Goal: Task Accomplishment & Management: Manage account settings

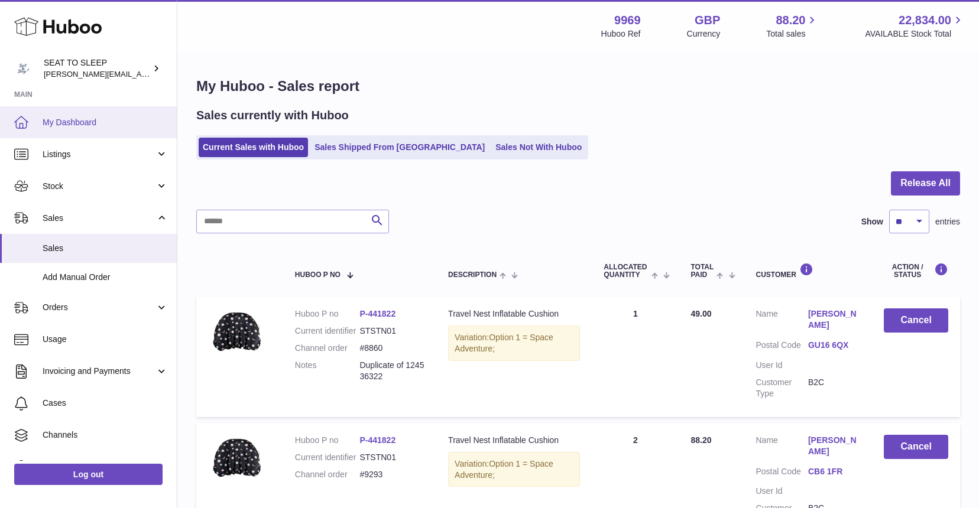
click at [82, 119] on span "My Dashboard" at bounding box center [105, 122] width 125 height 11
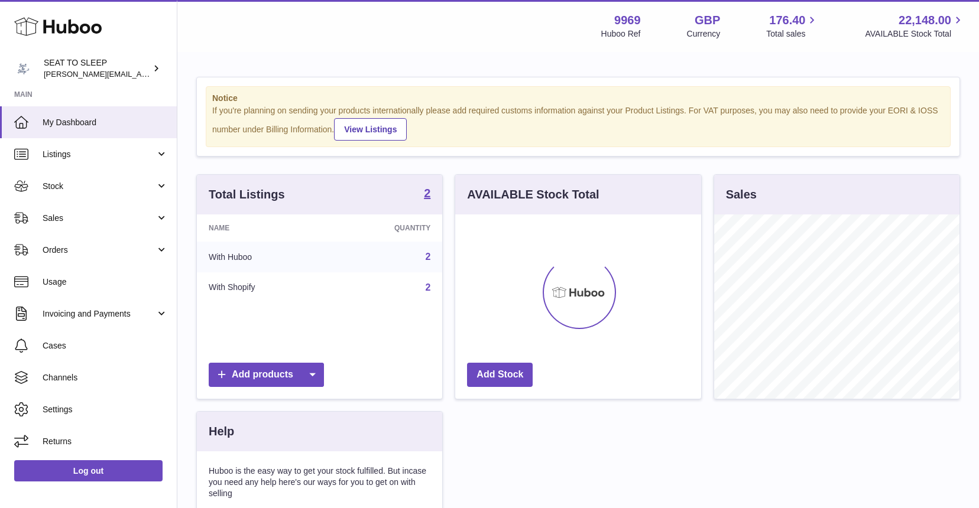
scroll to position [184, 246]
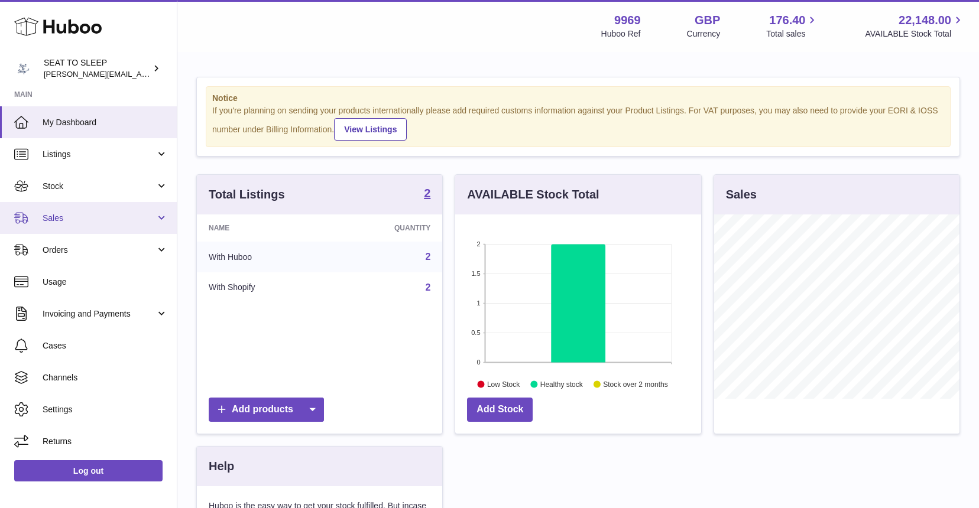
click at [86, 216] on span "Sales" at bounding box center [99, 218] width 113 height 11
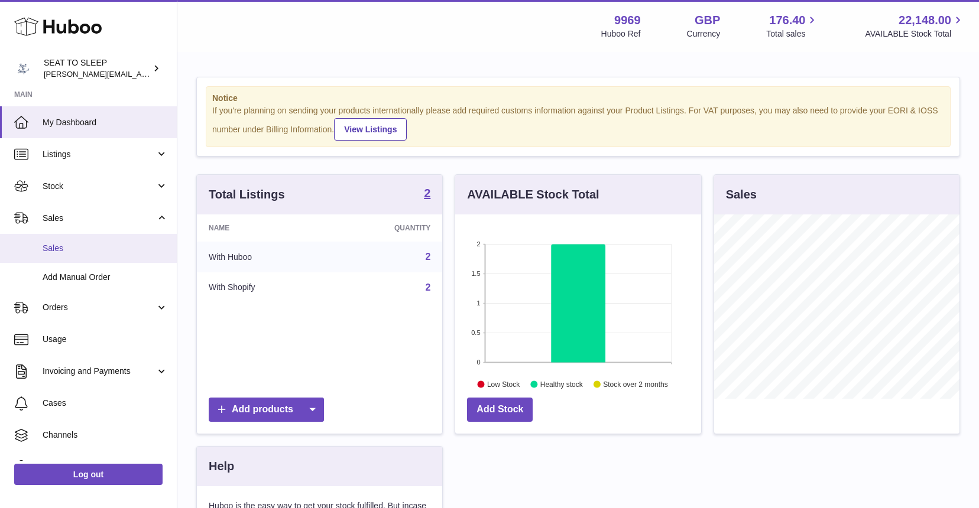
click at [79, 245] on span "Sales" at bounding box center [105, 248] width 125 height 11
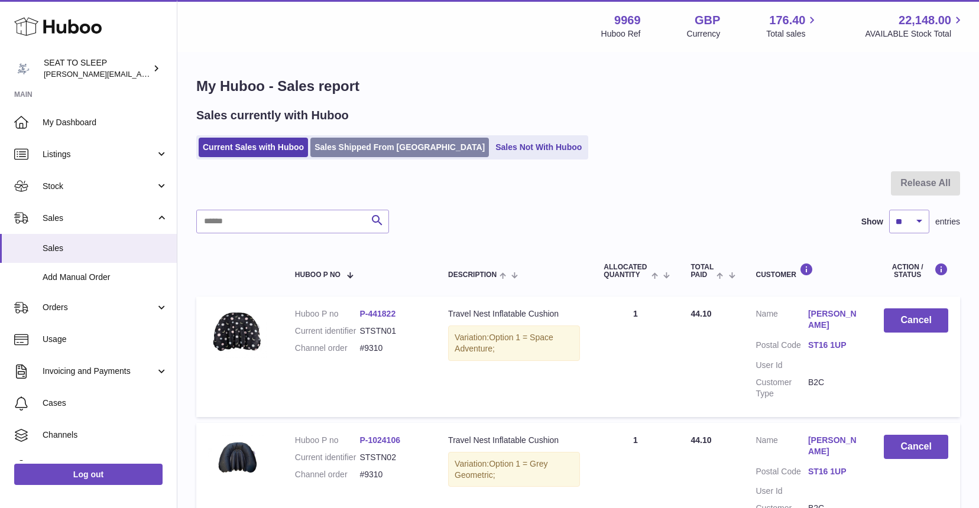
click at [353, 147] on link "Sales Shipped From Huboo" at bounding box center [399, 148] width 178 height 20
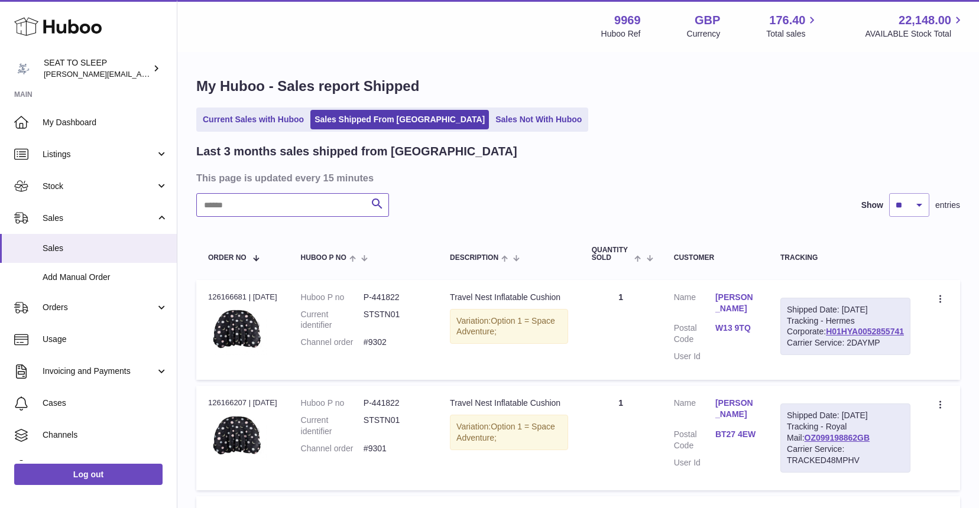
click at [225, 204] on input "text" at bounding box center [292, 205] width 193 height 24
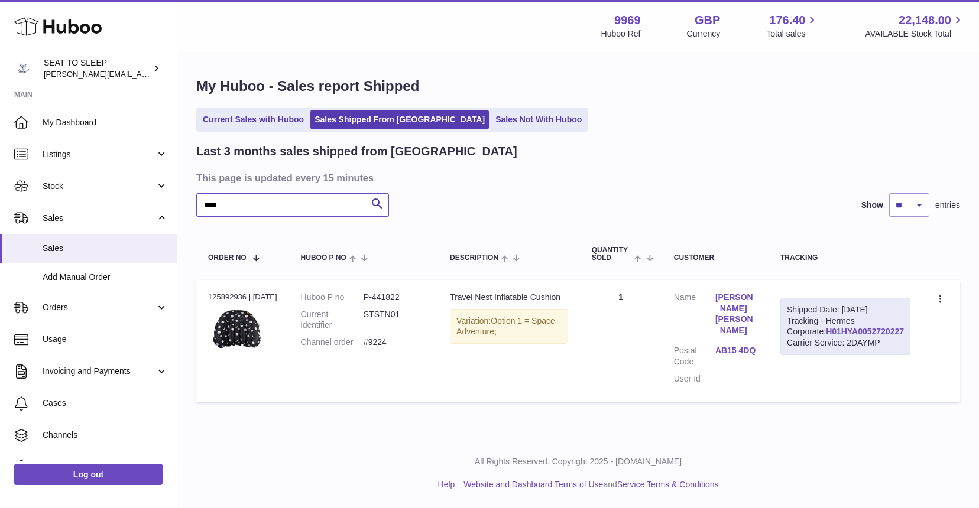
type input "****"
click at [886, 336] on link "H01HYA0052720227" at bounding box center [865, 331] width 78 height 9
click at [936, 298] on icon at bounding box center [941, 300] width 14 height 12
click at [865, 345] on li "Duplicate Order" at bounding box center [889, 350] width 118 height 25
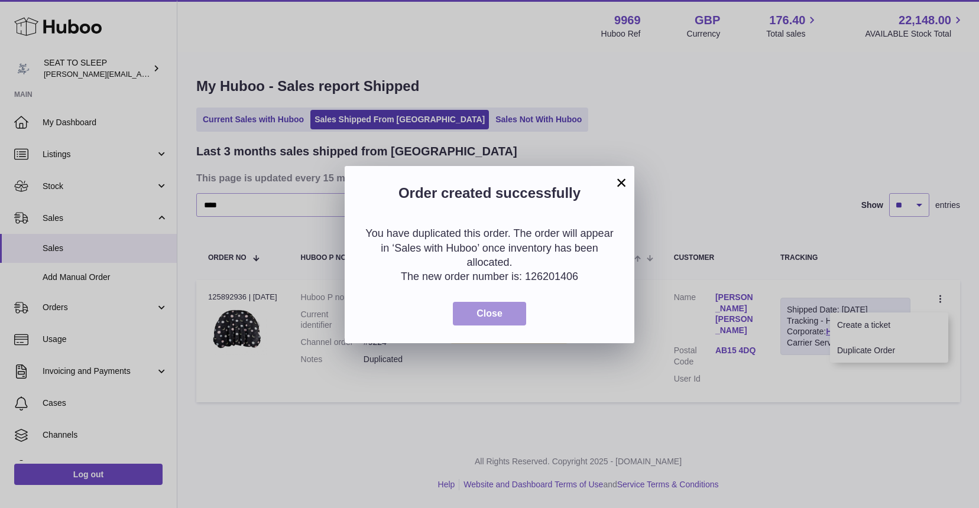
click at [493, 310] on span "Close" at bounding box center [489, 313] width 26 height 10
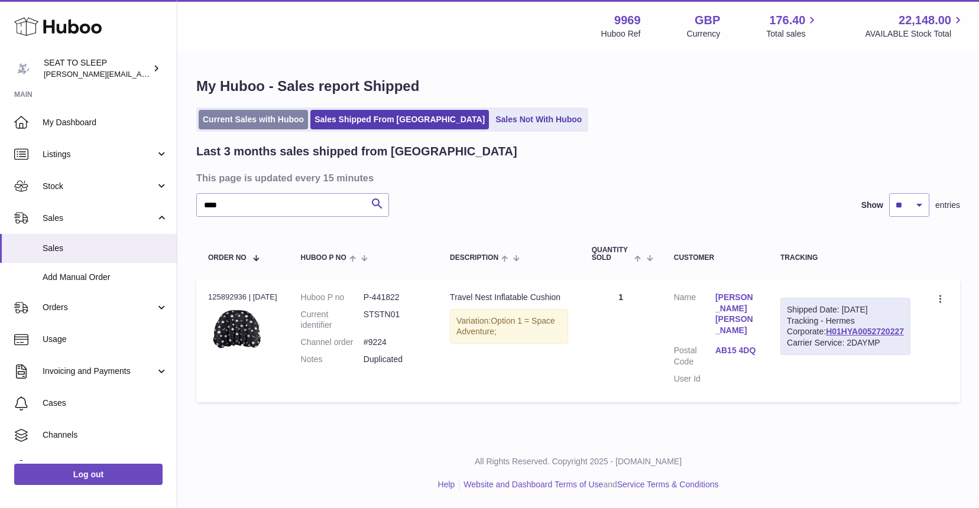
click at [254, 118] on link "Current Sales with Huboo" at bounding box center [253, 120] width 109 height 20
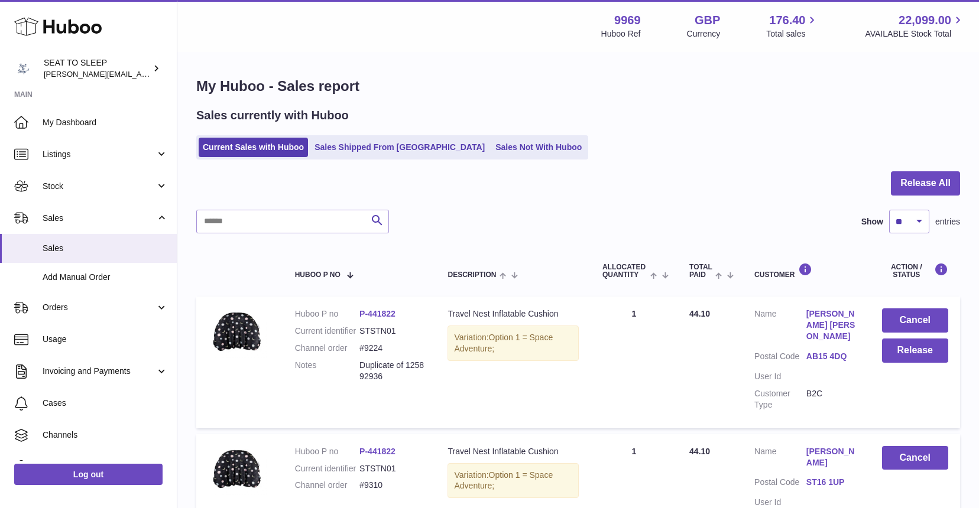
scroll to position [61, 0]
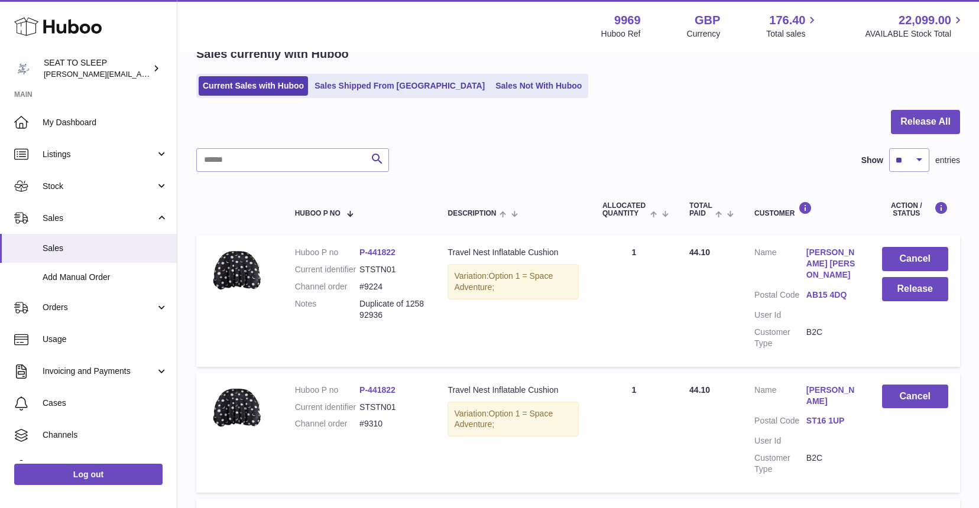
click at [821, 249] on link "[PERSON_NAME] [PERSON_NAME]" at bounding box center [832, 264] width 52 height 34
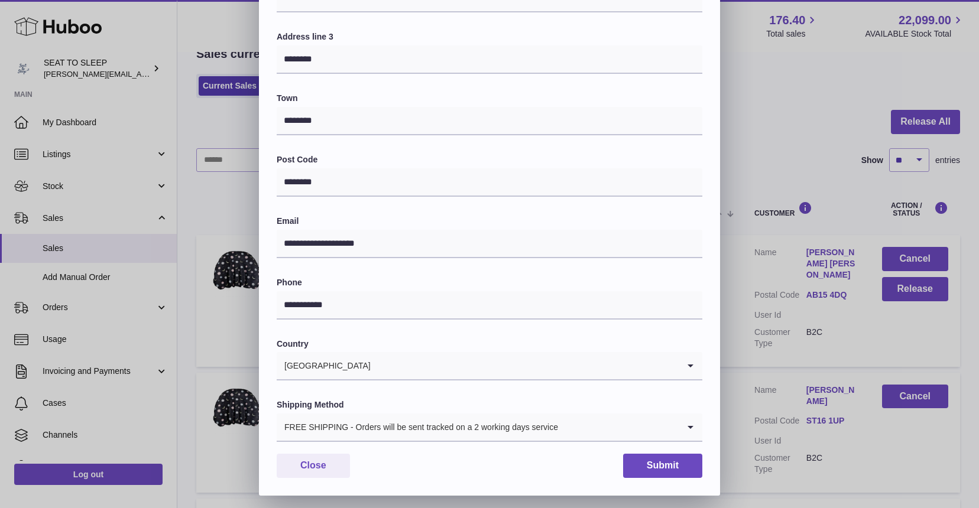
scroll to position [230, 0]
click at [412, 419] on div "FREE SHIPPING - Orders will be sent tracked on a 2 working days service" at bounding box center [478, 427] width 402 height 27
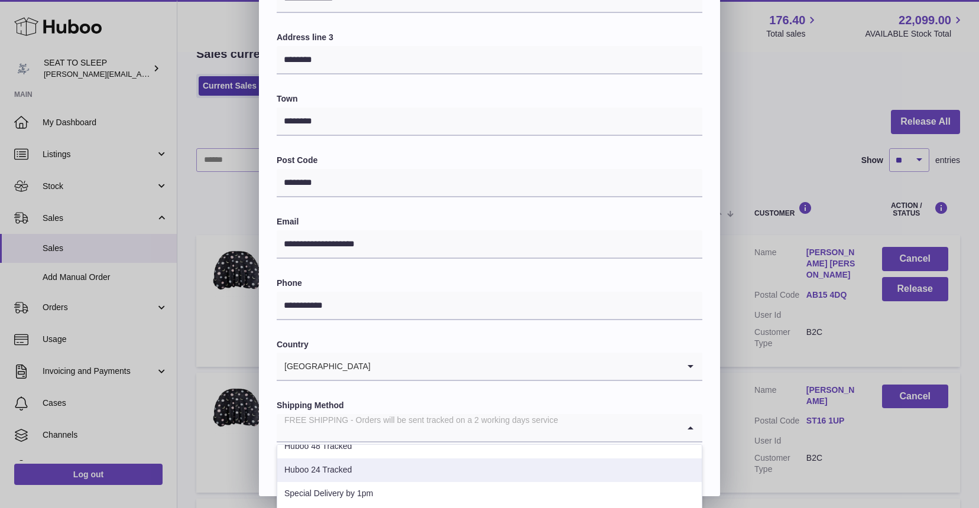
scroll to position [108, 0]
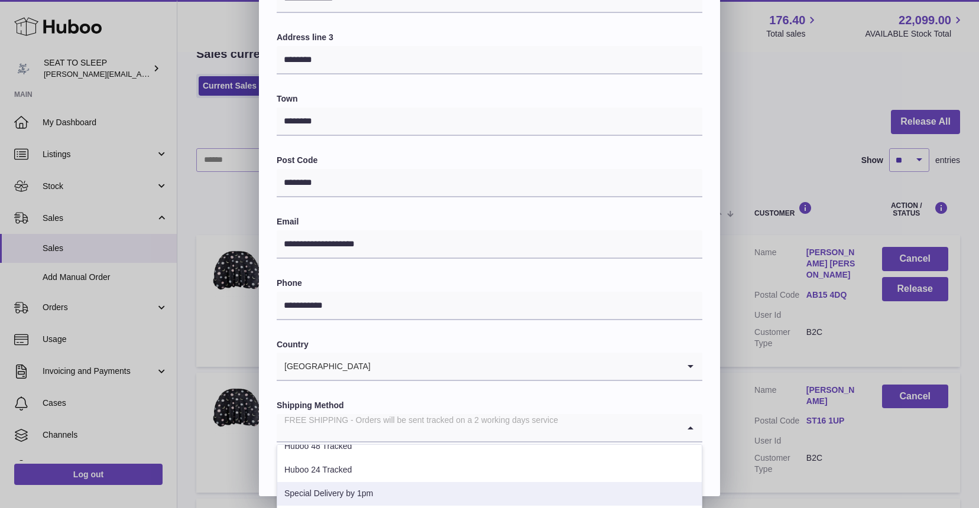
click at [337, 490] on li "Special Delivery by 1pm" at bounding box center [489, 494] width 424 height 24
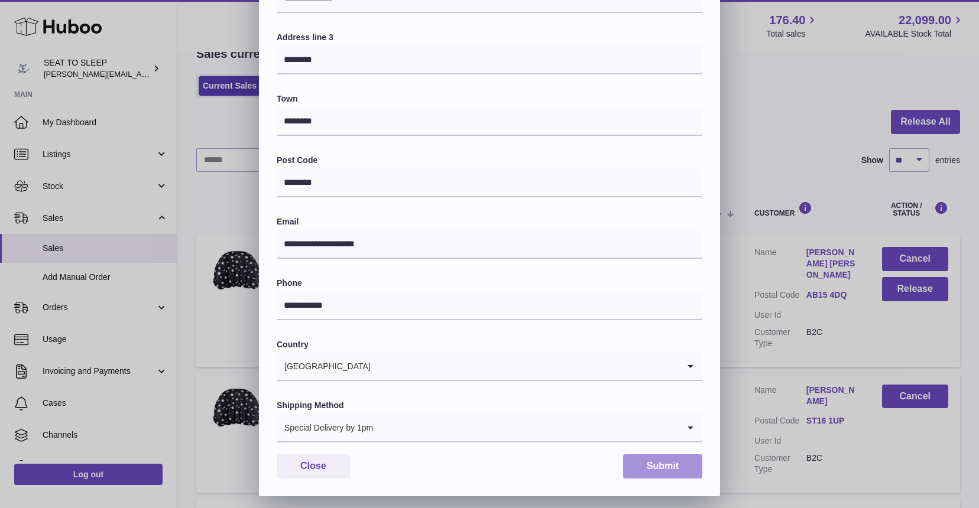
click at [667, 462] on button "Submit" at bounding box center [662, 466] width 79 height 24
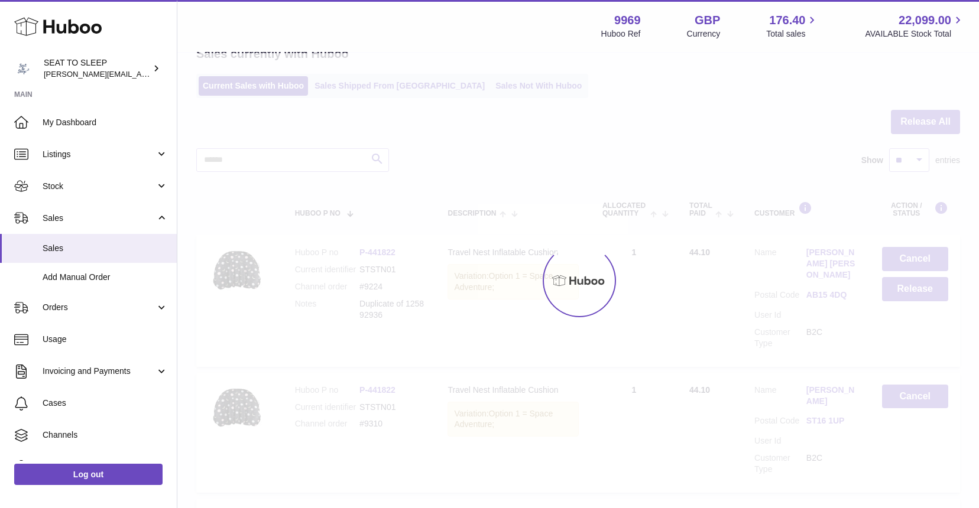
scroll to position [0, 0]
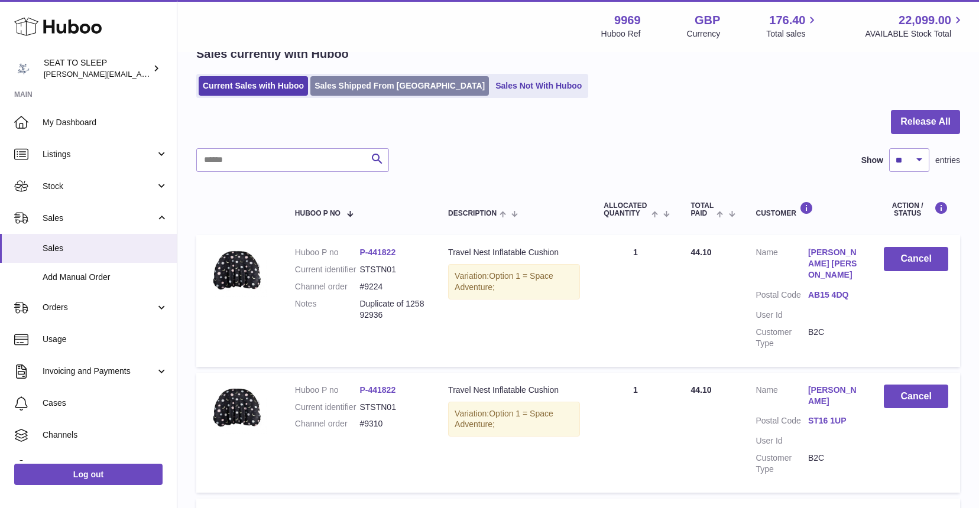
click at [382, 82] on link "Sales Shipped From [GEOGRAPHIC_DATA]" at bounding box center [399, 86] width 178 height 20
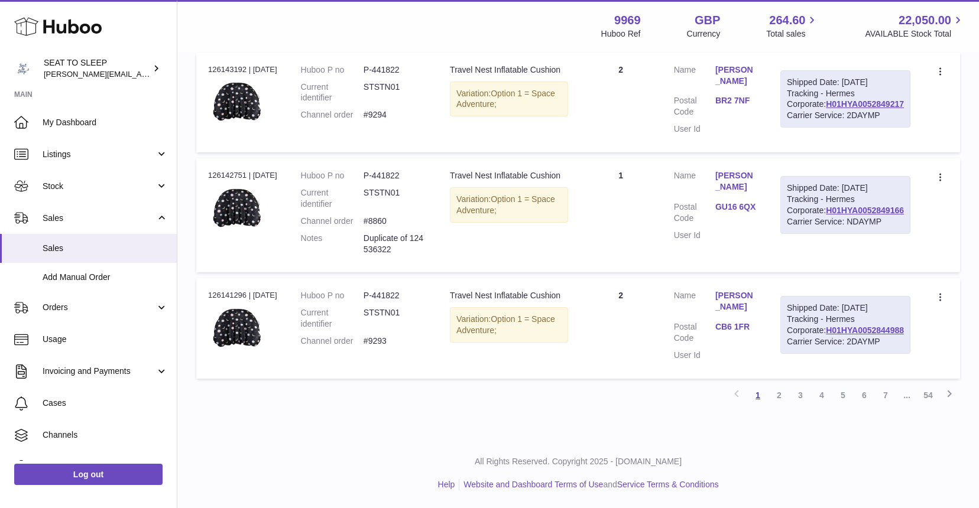
scroll to position [1181, 0]
click at [800, 397] on link "3" at bounding box center [800, 395] width 21 height 21
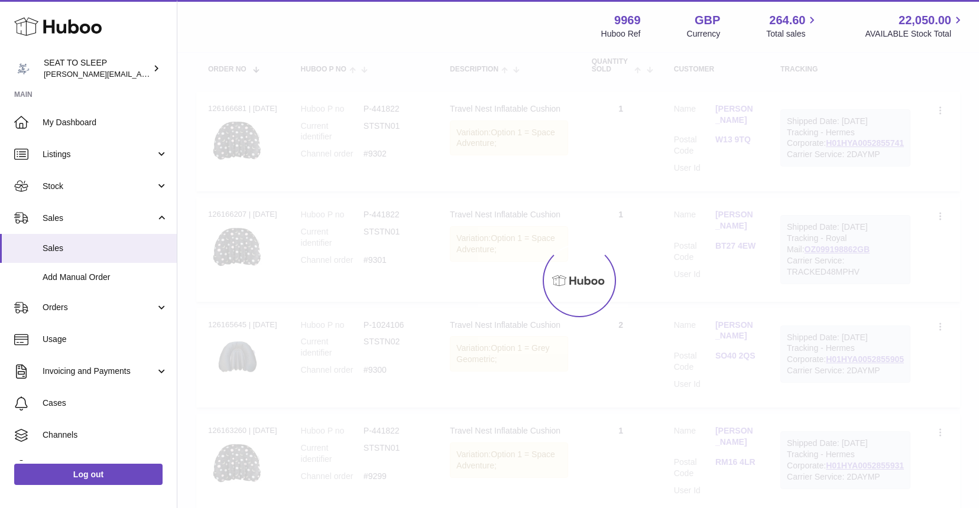
scroll to position [53, 0]
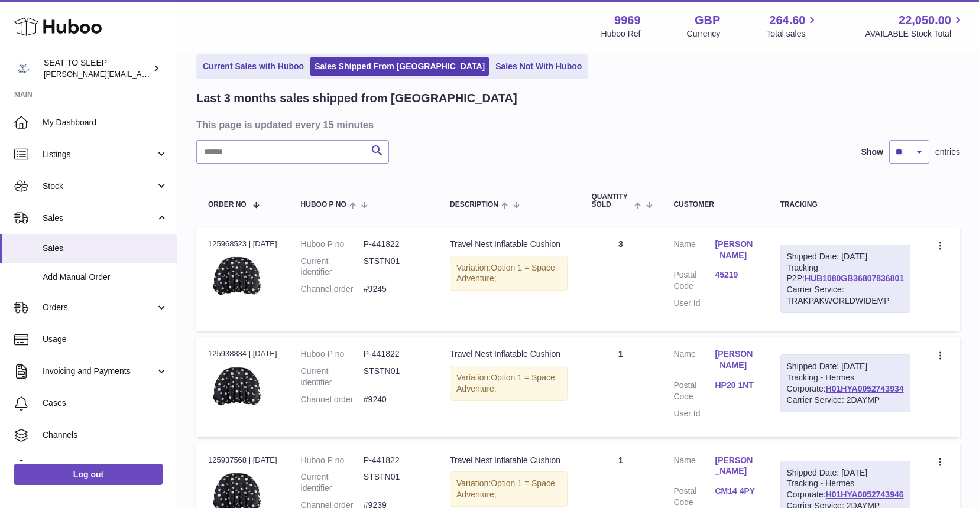
click at [840, 274] on link "HUB1080GB36807836801" at bounding box center [853, 278] width 99 height 9
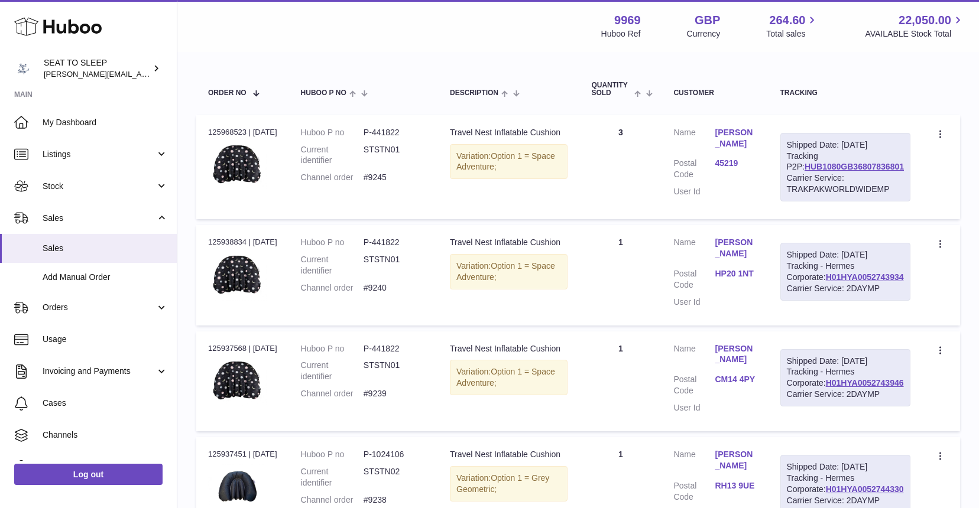
scroll to position [217, 0]
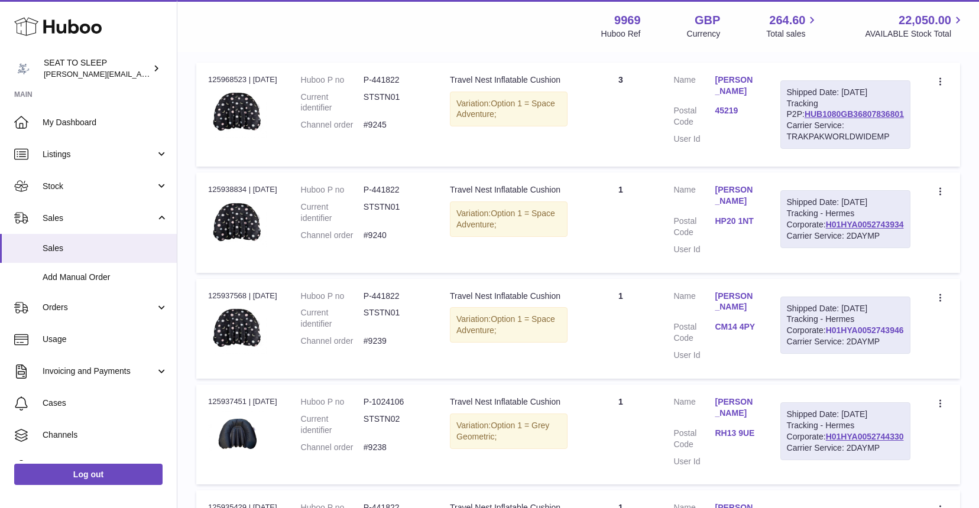
click at [855, 335] on link "H01HYA0052743946" at bounding box center [865, 330] width 78 height 9
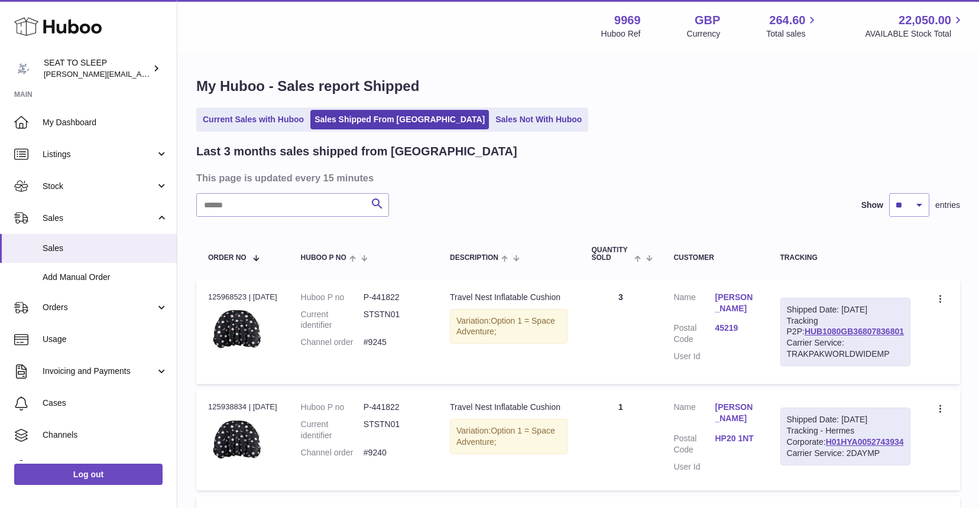
scroll to position [0, 0]
click at [213, 211] on input "text" at bounding box center [292, 205] width 193 height 24
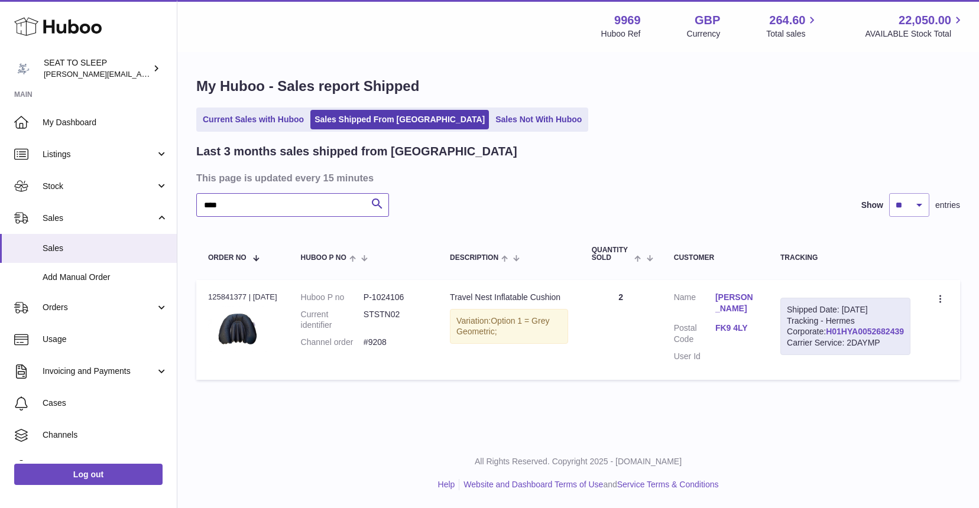
type input "****"
click at [886, 336] on link "H01HYA0052682439" at bounding box center [865, 331] width 78 height 9
click at [938, 295] on icon at bounding box center [941, 300] width 14 height 12
click at [882, 347] on li "Duplicate Order" at bounding box center [889, 350] width 118 height 25
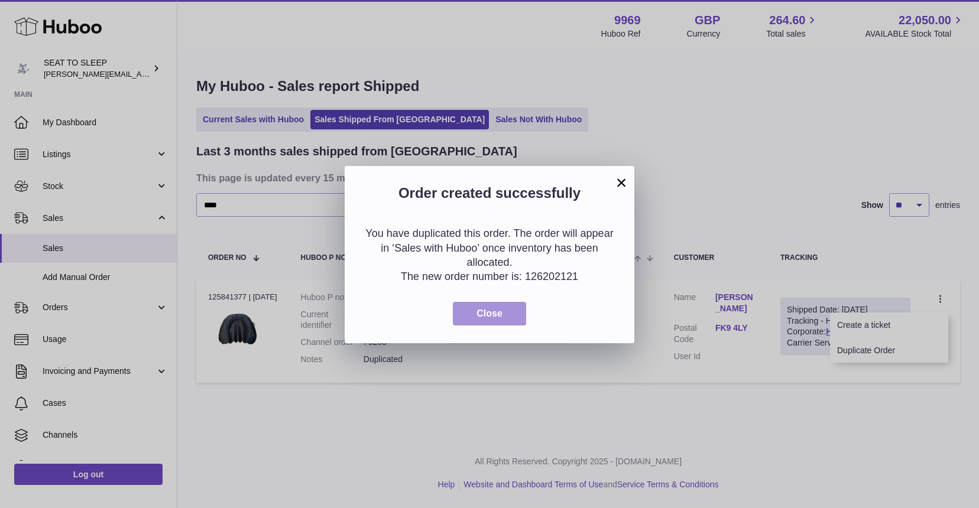
click at [507, 313] on button "Close" at bounding box center [489, 314] width 73 height 24
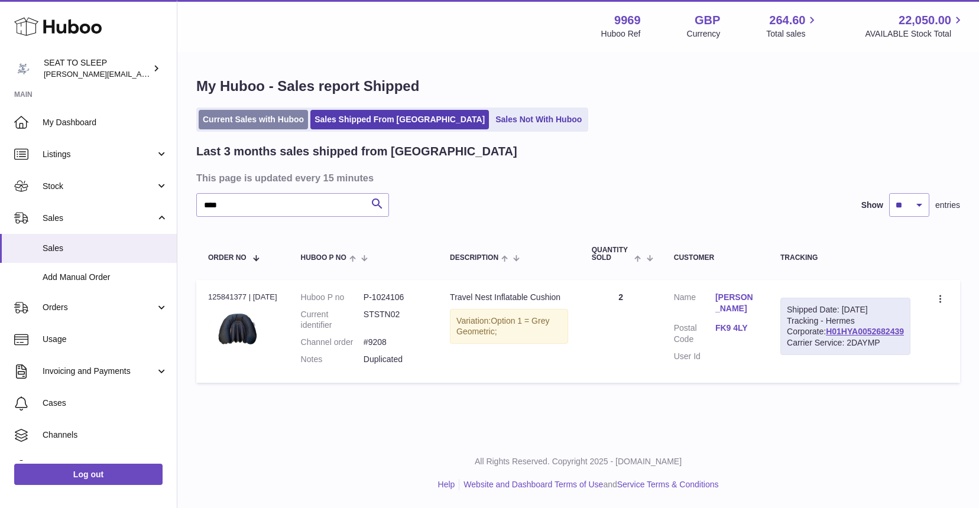
click at [256, 122] on link "Current Sales with Huboo" at bounding box center [253, 120] width 109 height 20
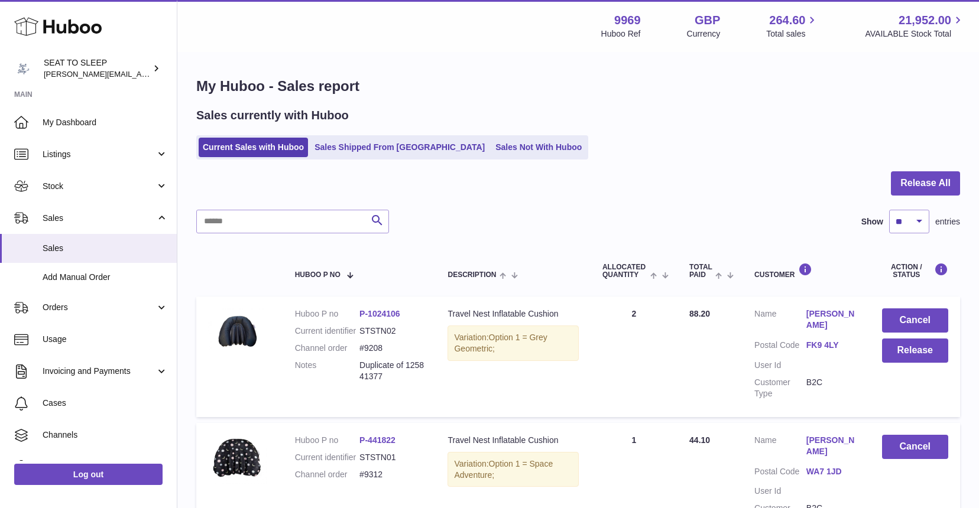
click at [831, 311] on link "[PERSON_NAME]" at bounding box center [832, 319] width 52 height 22
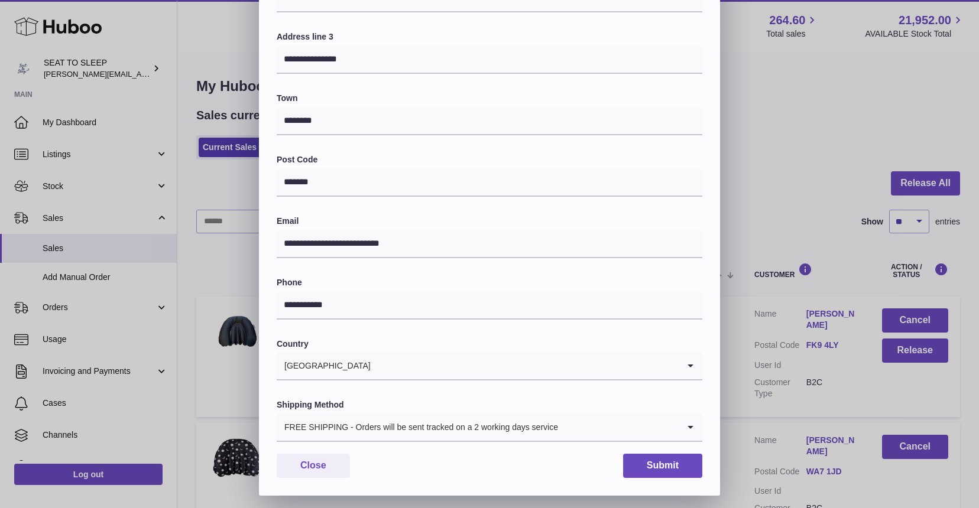
scroll to position [230, 0]
click at [404, 427] on div "FREE SHIPPING - Orders will be sent tracked on a 2 working days service" at bounding box center [478, 427] width 402 height 27
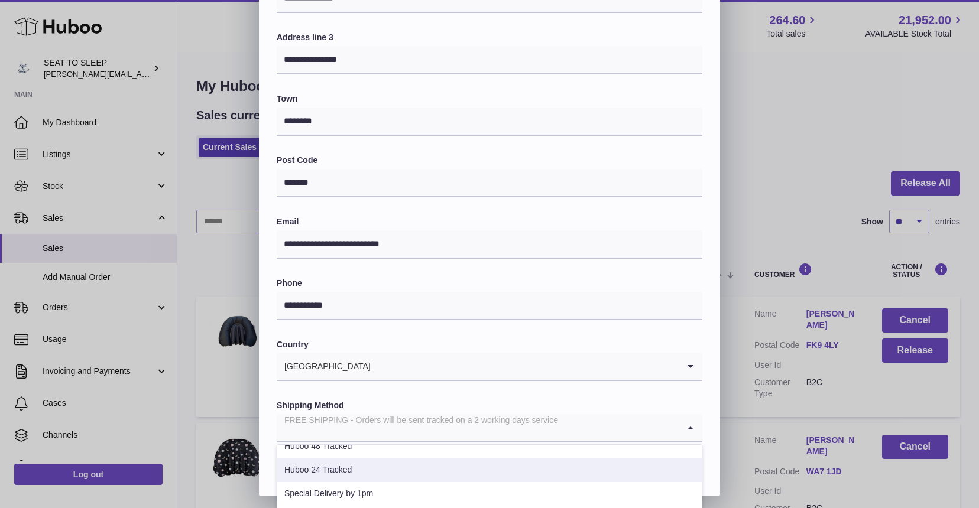
scroll to position [108, 0]
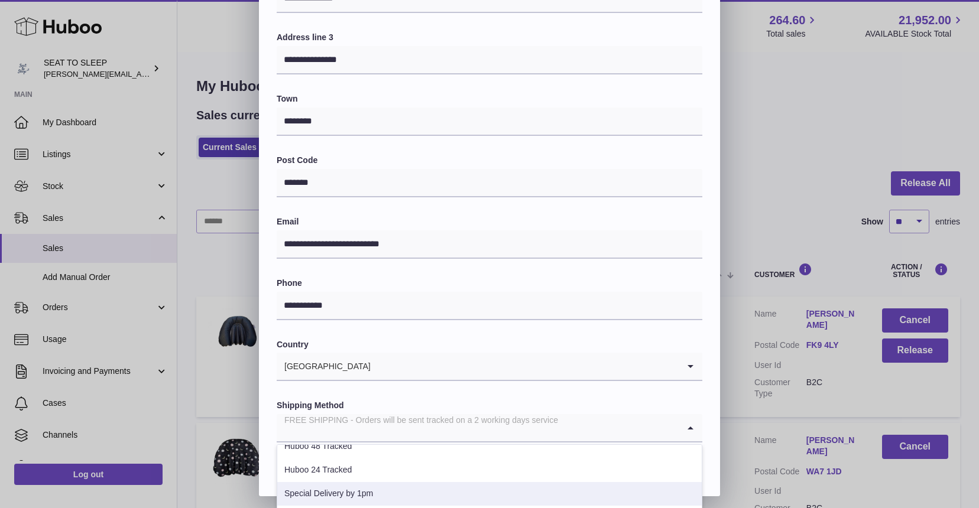
click at [355, 490] on li "Special Delivery by 1pm" at bounding box center [489, 494] width 424 height 24
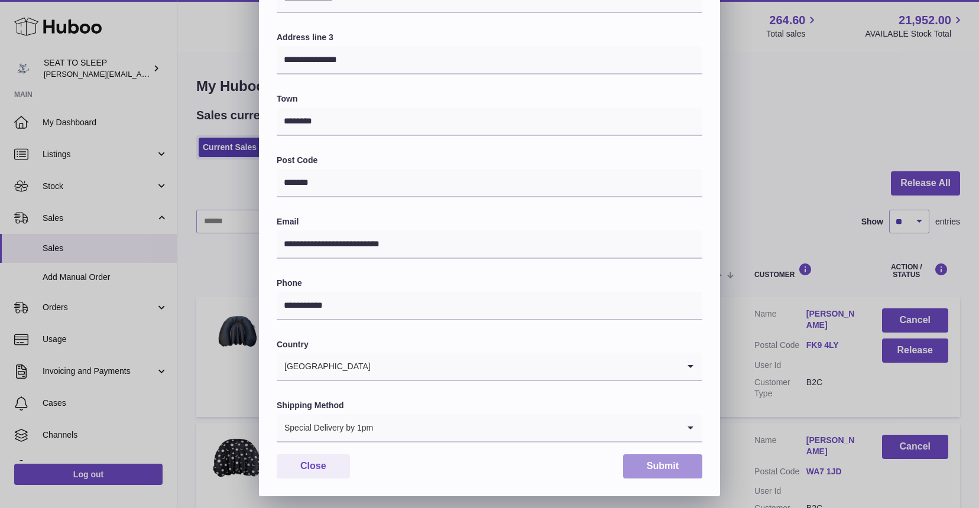
click at [680, 464] on button "Submit" at bounding box center [662, 466] width 79 height 24
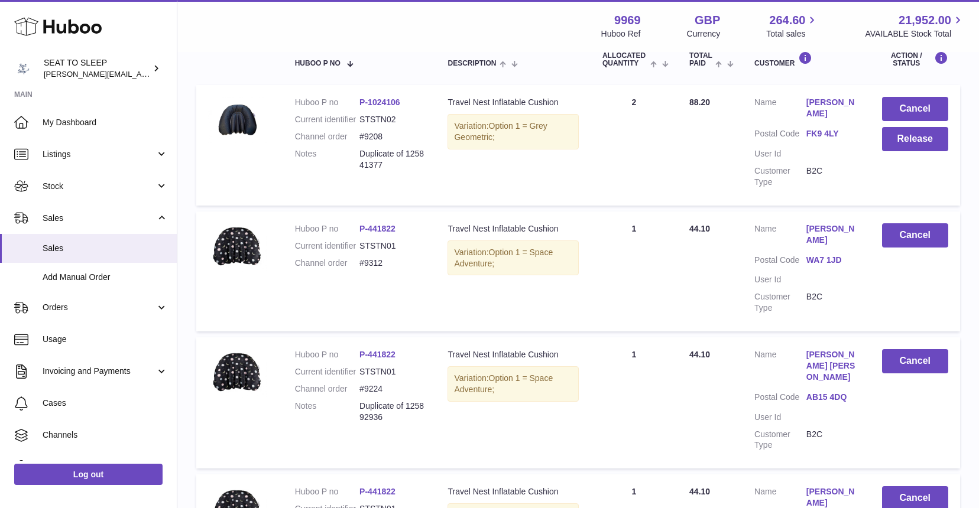
scroll to position [211, 0]
click at [837, 350] on link "[PERSON_NAME] [PERSON_NAME]" at bounding box center [832, 367] width 52 height 34
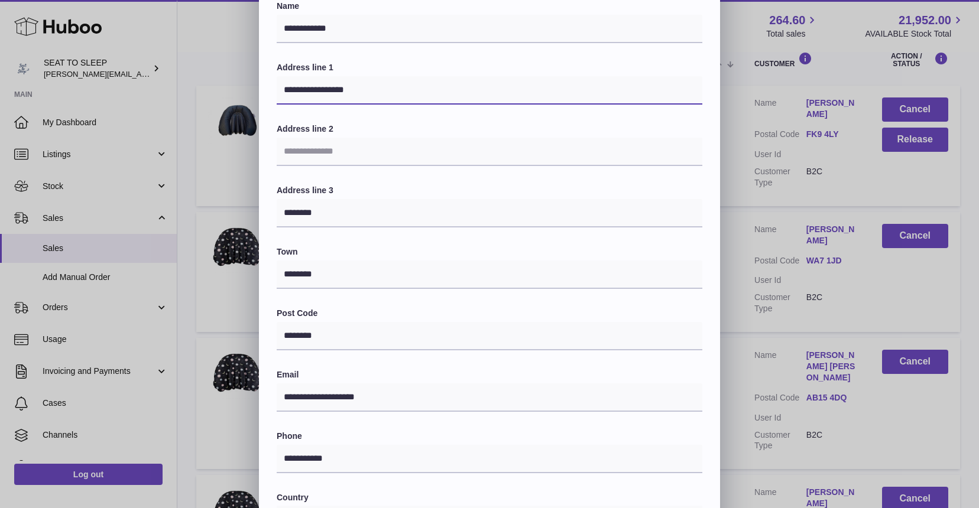
scroll to position [88, 0]
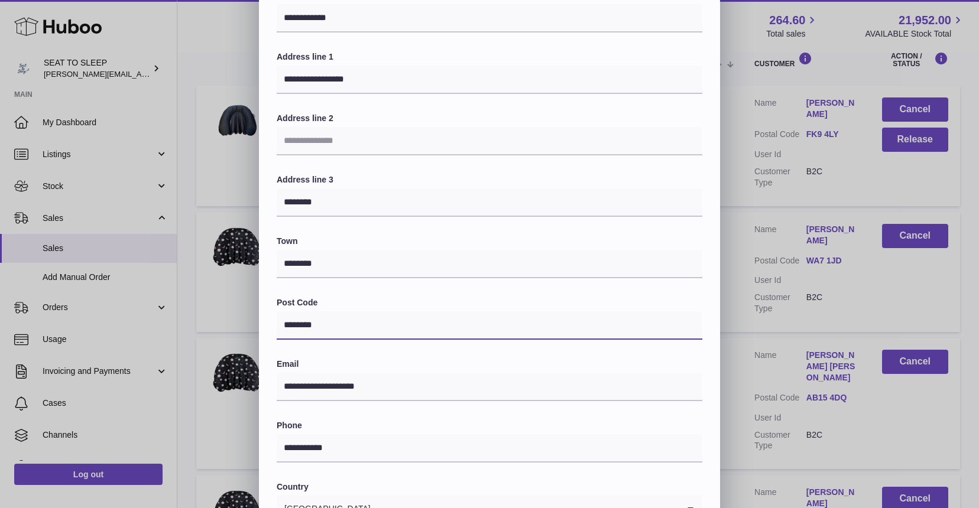
drag, startPoint x: 333, startPoint y: 321, endPoint x: 258, endPoint y: 319, distance: 74.5
paste input "text"
type input "********"
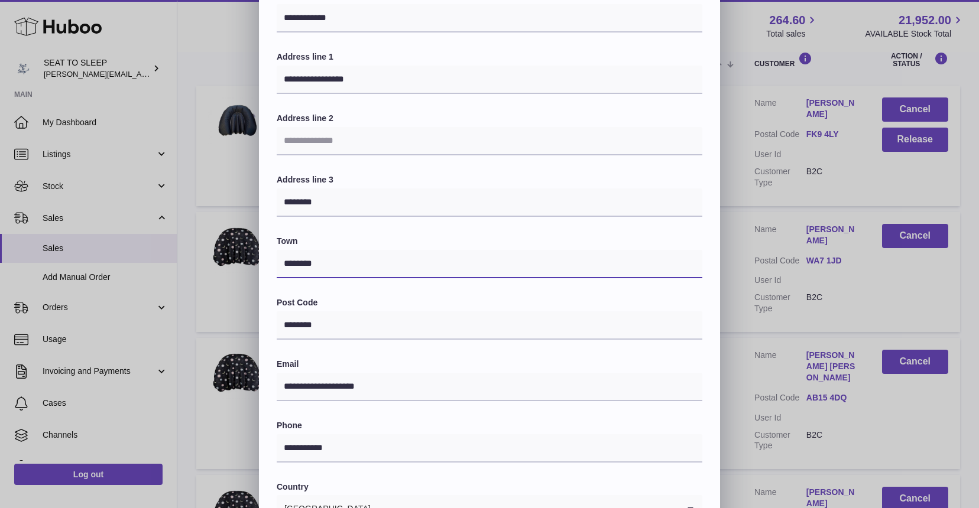
drag, startPoint x: 322, startPoint y: 258, endPoint x: 239, endPoint y: 256, distance: 82.8
click at [239, 256] on div "**********" at bounding box center [489, 284] width 979 height 709
type input "******"
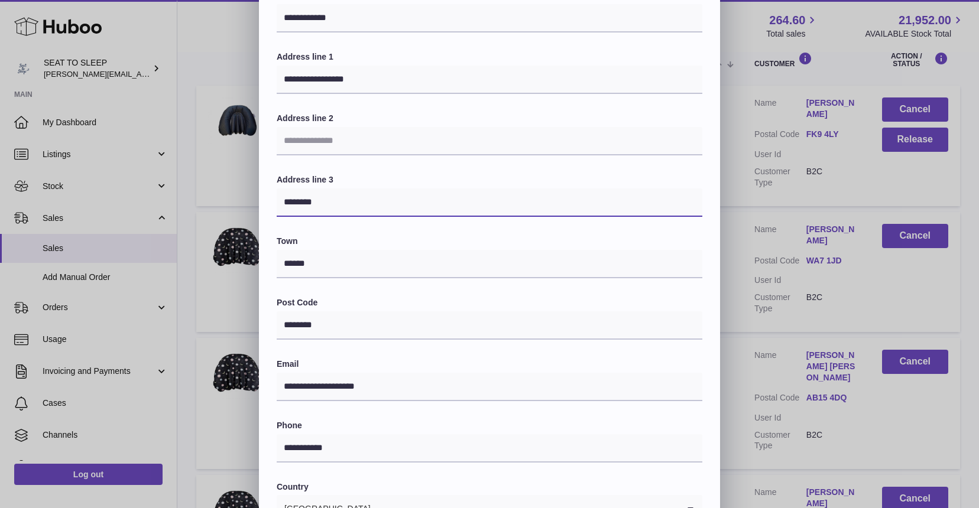
drag, startPoint x: 336, startPoint y: 197, endPoint x: 248, endPoint y: 200, distance: 88.1
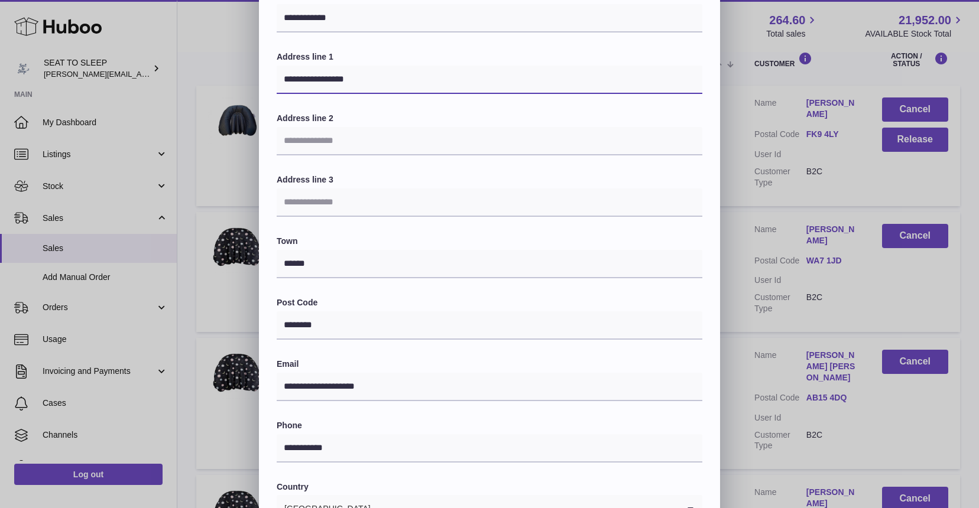
drag, startPoint x: 370, startPoint y: 80, endPoint x: 223, endPoint y: 72, distance: 146.8
click at [223, 72] on div "**********" at bounding box center [489, 284] width 979 height 709
paste input "**********"
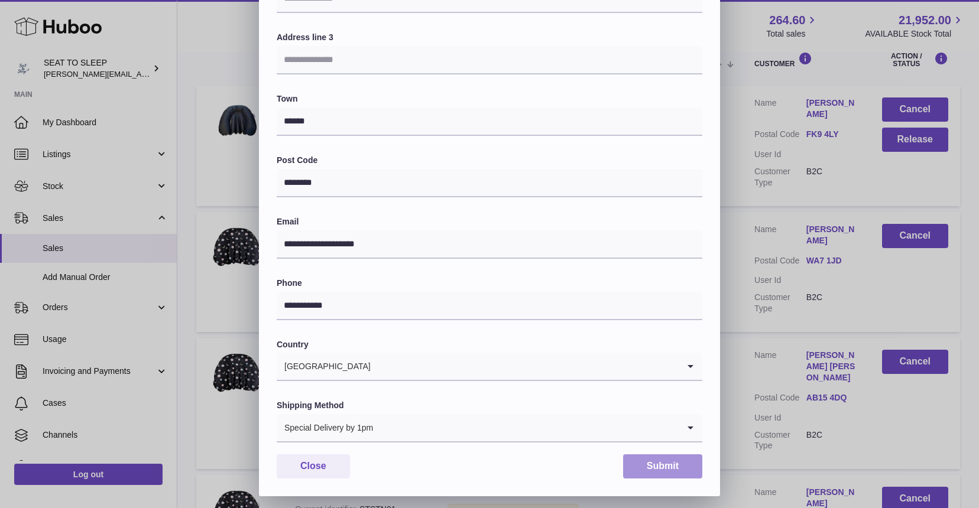
type input "**********"
click at [666, 464] on button "Submit" at bounding box center [662, 466] width 79 height 24
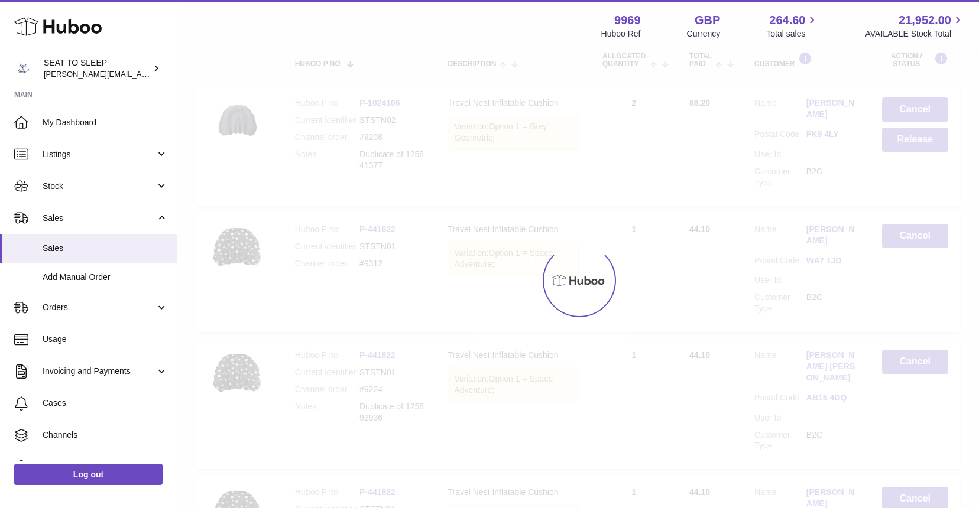
scroll to position [0, 0]
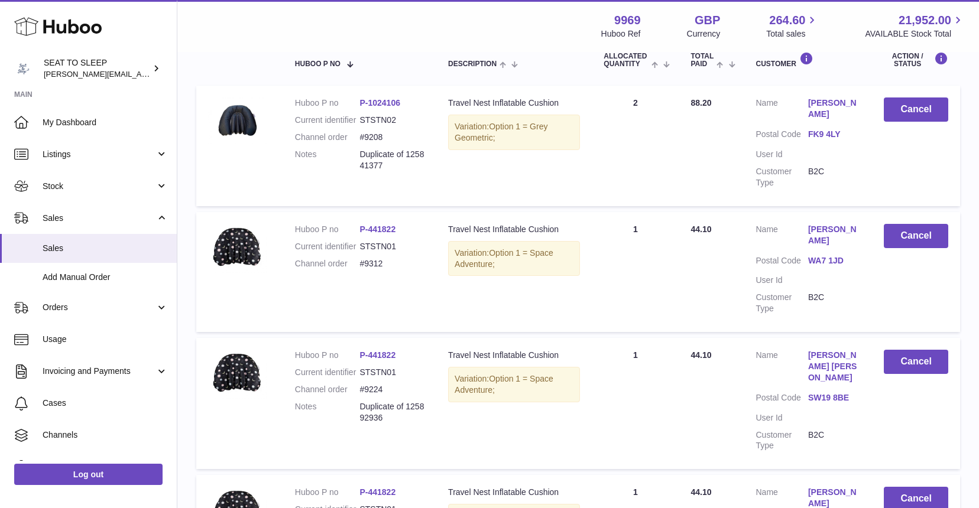
click at [834, 350] on link "[PERSON_NAME] [PERSON_NAME]" at bounding box center [834, 367] width 52 height 34
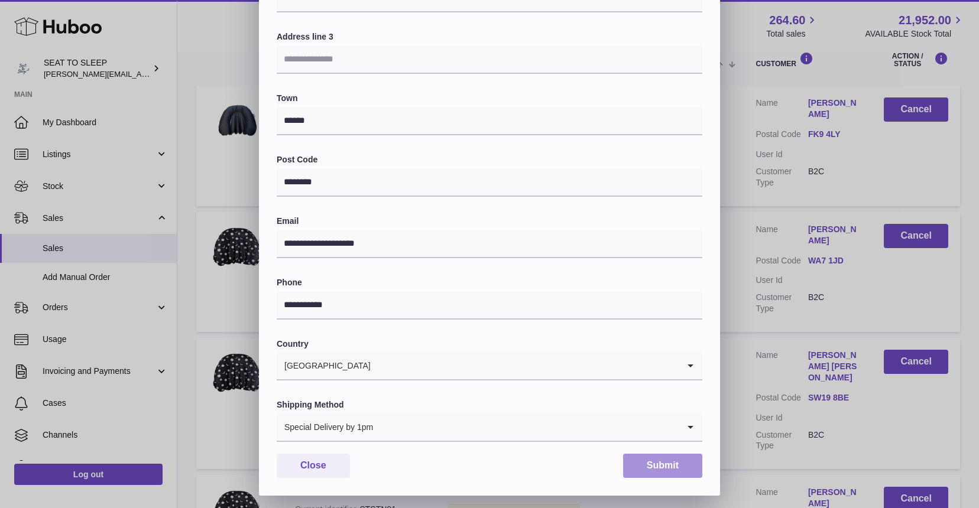
scroll to position [230, 0]
click at [663, 457] on button "Submit" at bounding box center [662, 466] width 79 height 24
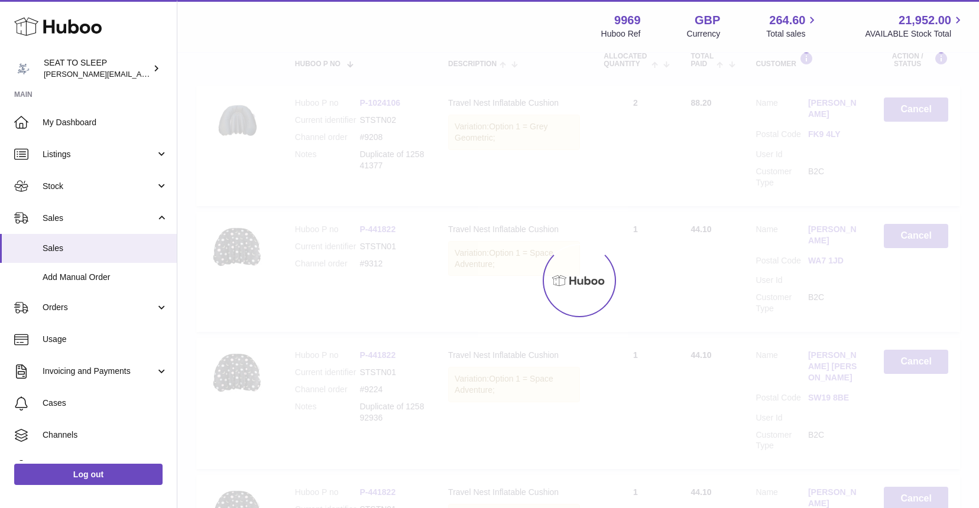
scroll to position [0, 0]
